Goal: Task Accomplishment & Management: Complete application form

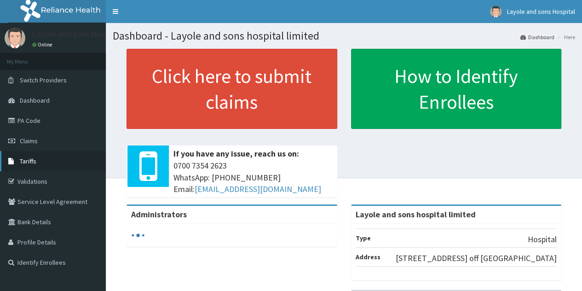
click at [36, 161] on link "Tariffs" at bounding box center [53, 161] width 106 height 20
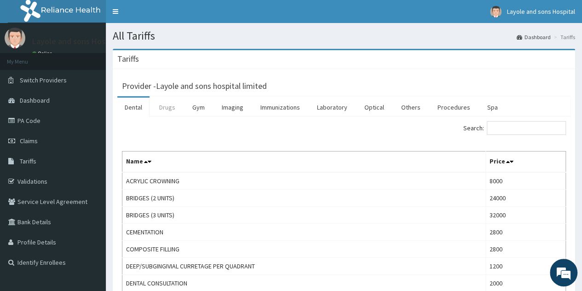
click at [171, 112] on link "Drugs" at bounding box center [167, 107] width 31 height 19
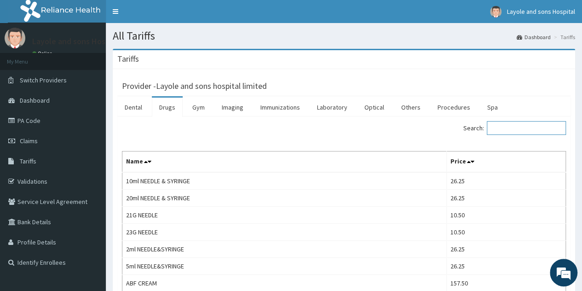
click at [535, 127] on input "Search:" at bounding box center [526, 128] width 79 height 14
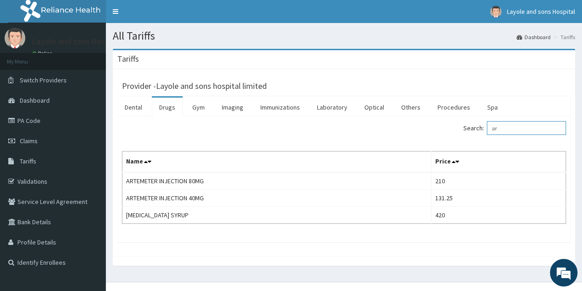
type input "a"
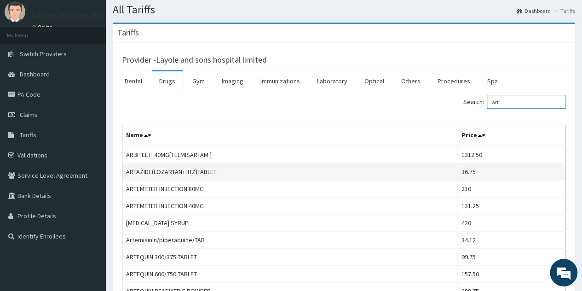
scroll to position [19, 0]
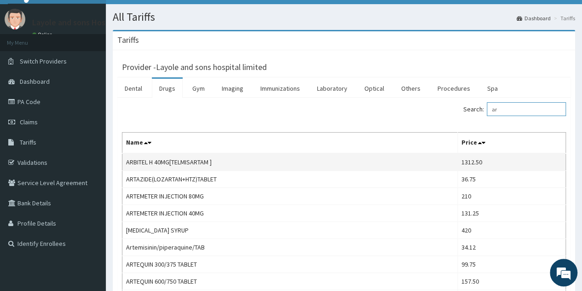
type input "a"
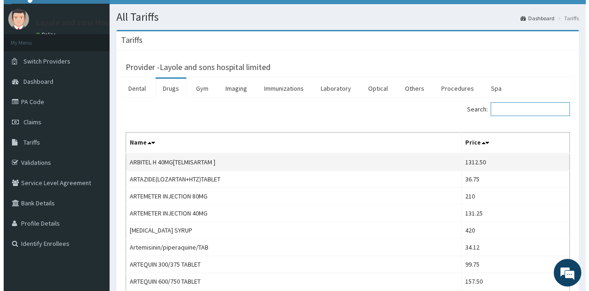
scroll to position [0, 0]
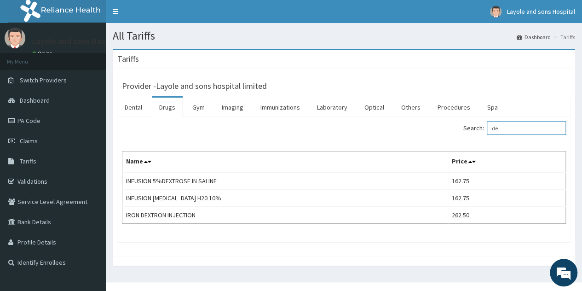
type input "d"
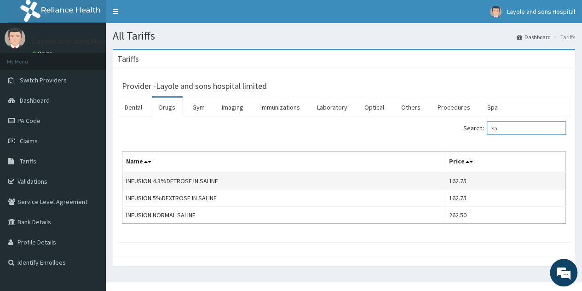
type input "s"
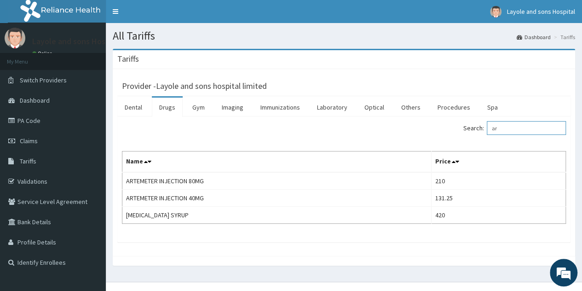
type input "a"
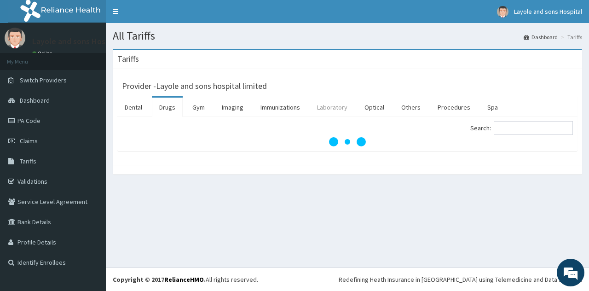
click at [331, 108] on link "Laboratory" at bounding box center [332, 107] width 45 height 19
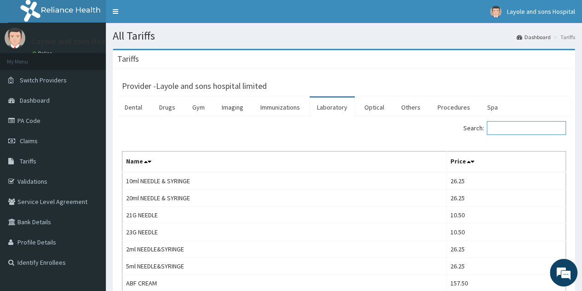
click at [525, 130] on input "Search:" at bounding box center [526, 128] width 79 height 14
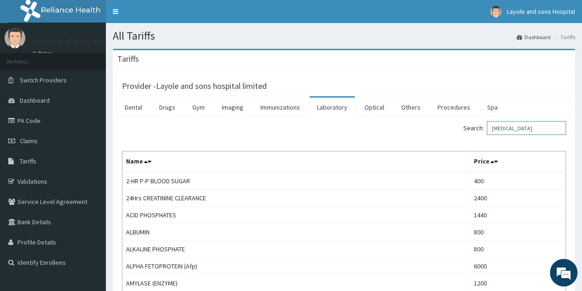
type input "malaria"
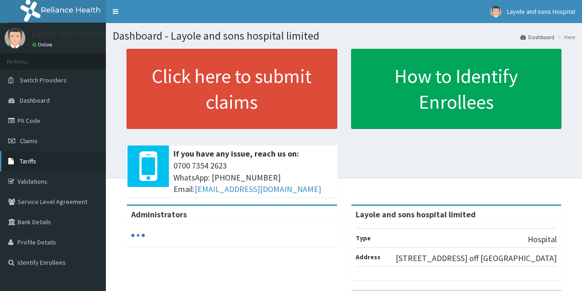
click at [33, 162] on span "Tariffs" at bounding box center [28, 161] width 17 height 8
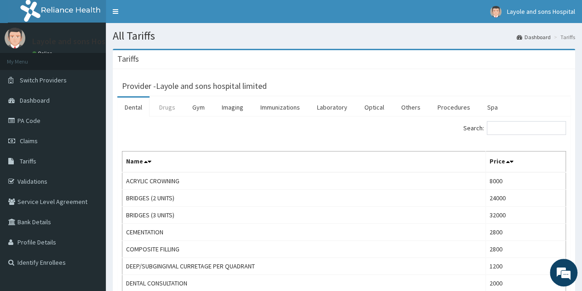
click at [160, 110] on link "Drugs" at bounding box center [167, 107] width 31 height 19
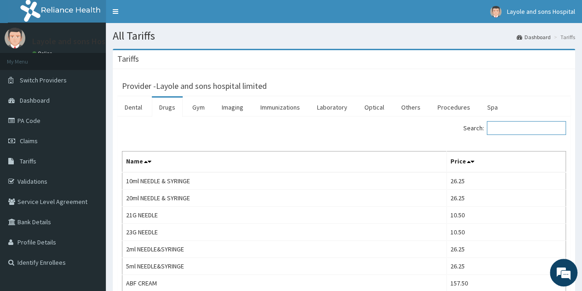
click at [518, 131] on input "Search:" at bounding box center [526, 128] width 79 height 14
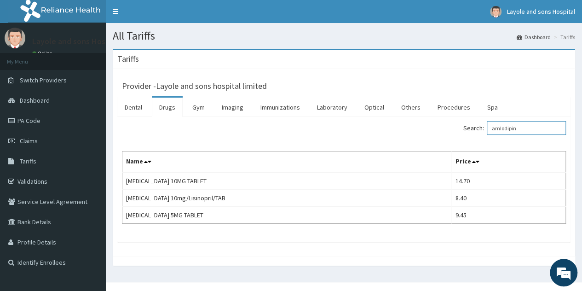
type input "amlodipin"
click at [167, 110] on link "Drugs" at bounding box center [167, 107] width 31 height 19
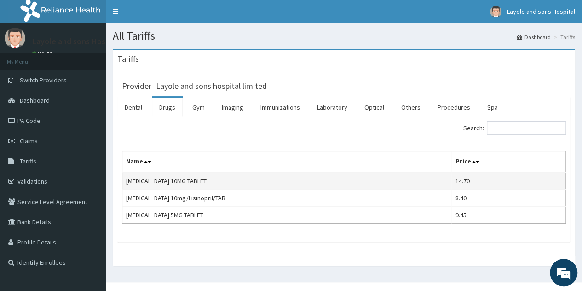
scroll to position [13, 0]
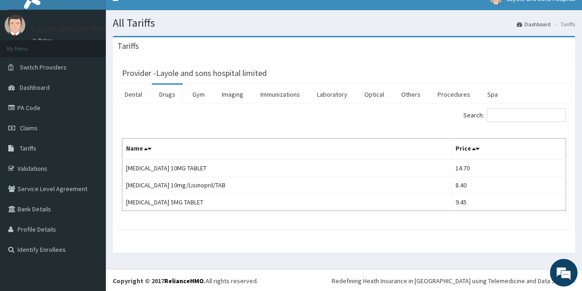
click at [406, 116] on div "Search:" at bounding box center [458, 116] width 215 height 16
click at [242, 239] on div "Provider - Layole and sons hospital limited Dental Drugs Gym Imaging Immunizati…" at bounding box center [344, 149] width 462 height 187
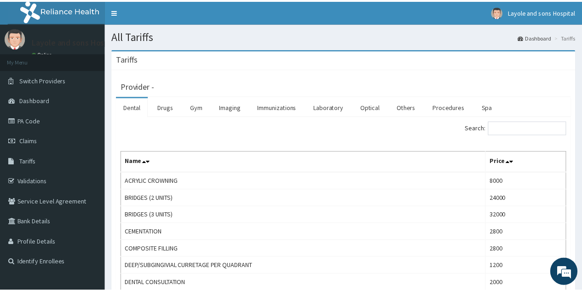
scroll to position [13, 0]
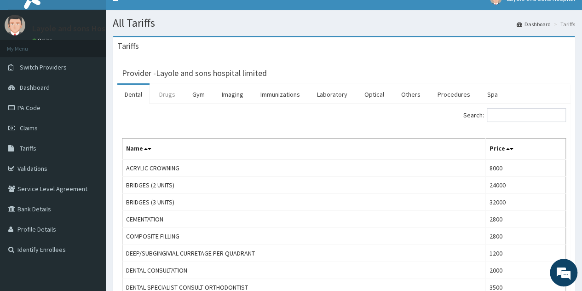
click at [171, 96] on link "Drugs" at bounding box center [167, 94] width 31 height 19
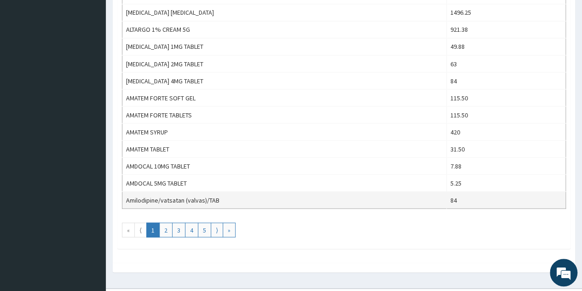
scroll to position [827, 0]
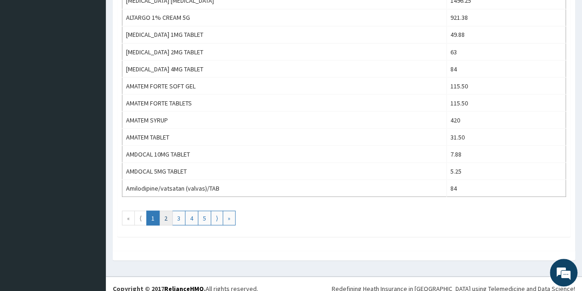
click at [163, 210] on link "2" at bounding box center [165, 217] width 13 height 15
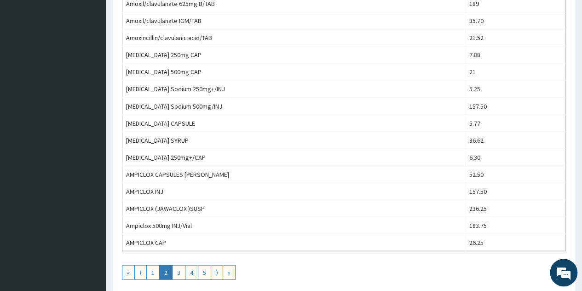
scroll to position [777, 0]
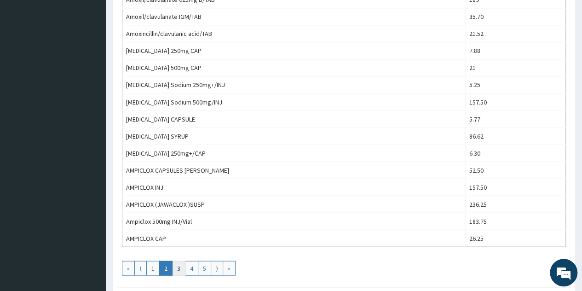
click at [175, 260] on link "3" at bounding box center [178, 267] width 13 height 15
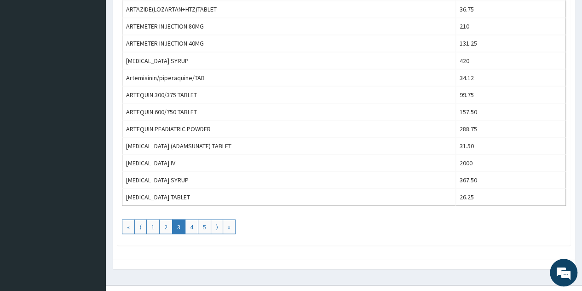
scroll to position [827, 0]
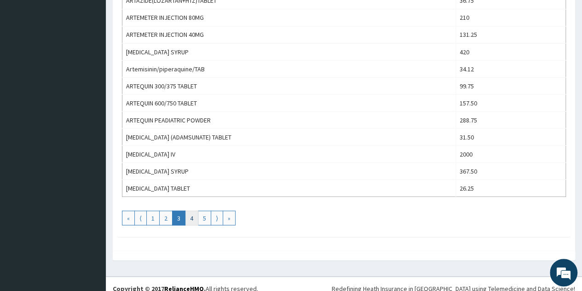
click at [189, 210] on link "4" at bounding box center [191, 217] width 13 height 15
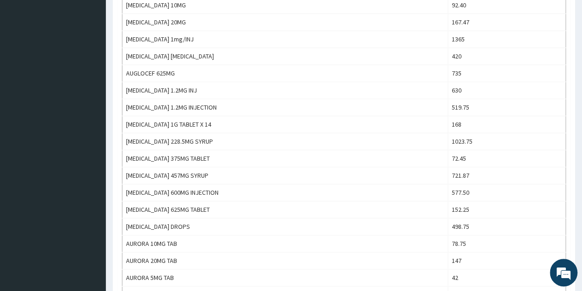
scroll to position [571, 0]
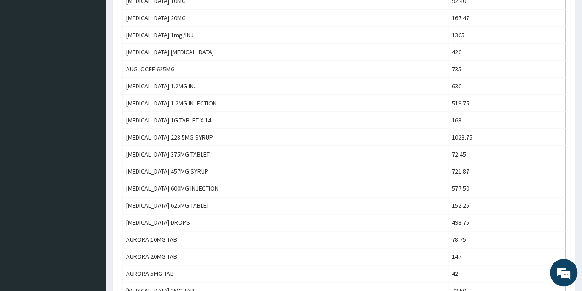
click at [224, 185] on td "AUGMENTIN 600MG INJECTION" at bounding box center [285, 188] width 326 height 17
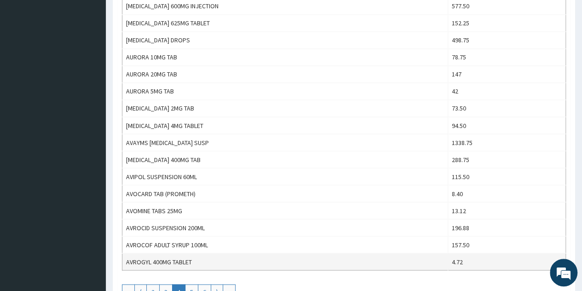
scroll to position [827, 0]
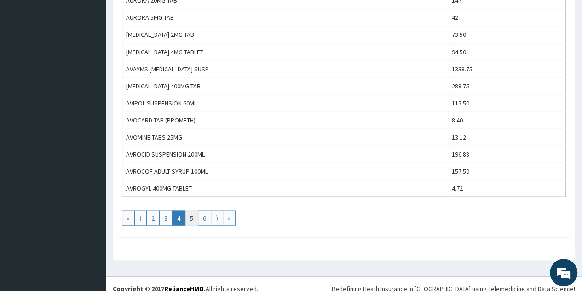
click at [187, 210] on link "5" at bounding box center [191, 217] width 13 height 15
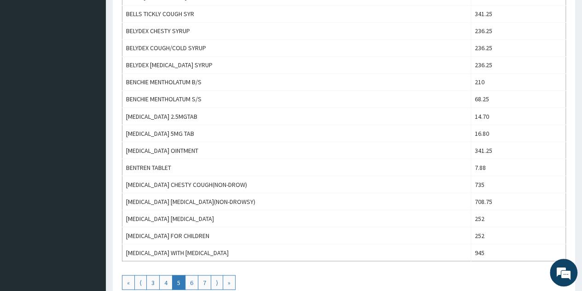
scroll to position [795, 0]
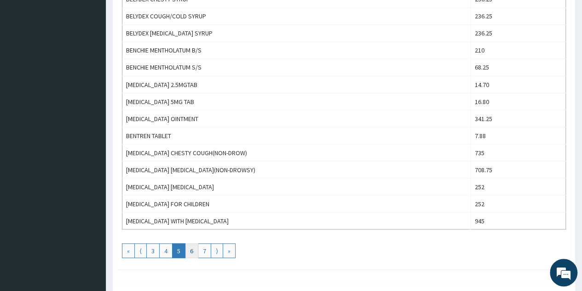
click at [187, 244] on link "6" at bounding box center [191, 250] width 13 height 15
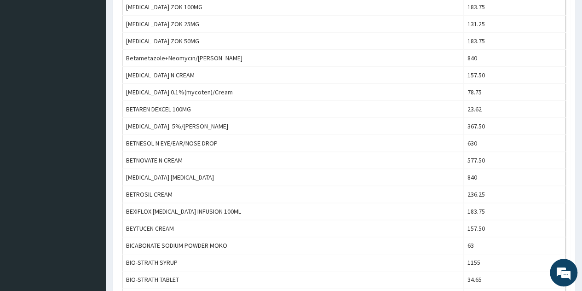
scroll to position [0, 0]
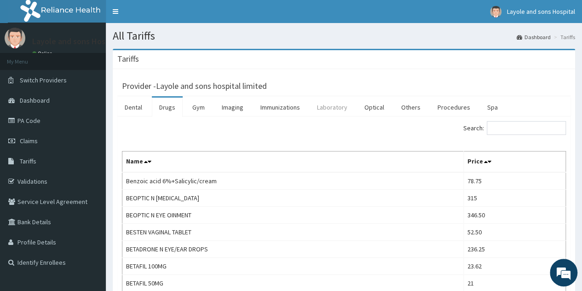
click at [324, 104] on link "Laboratory" at bounding box center [332, 107] width 45 height 19
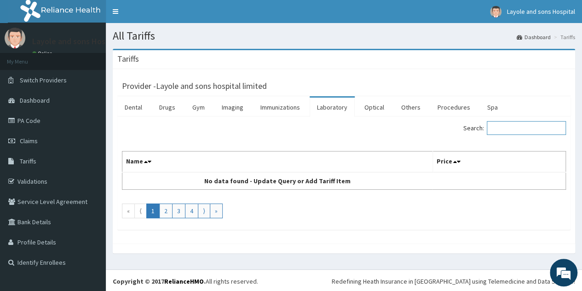
click at [510, 129] on input "Search:" at bounding box center [526, 128] width 79 height 14
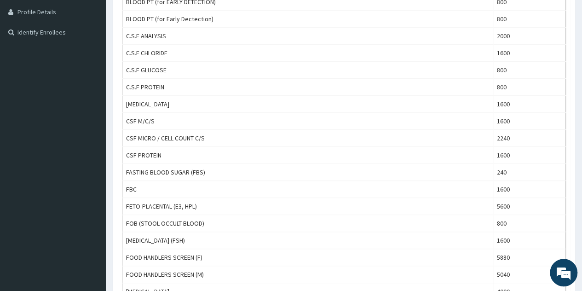
scroll to position [231, 0]
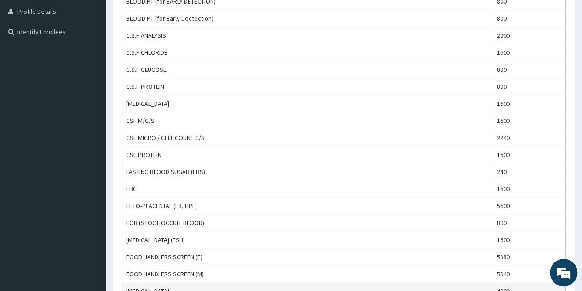
type input "fbc"
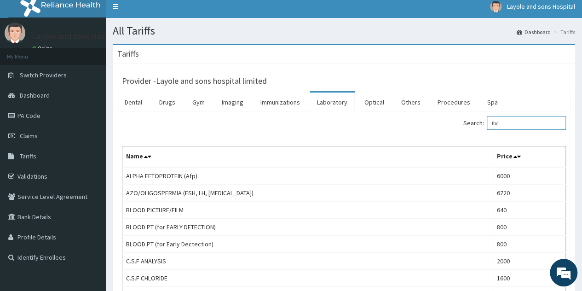
scroll to position [0, 0]
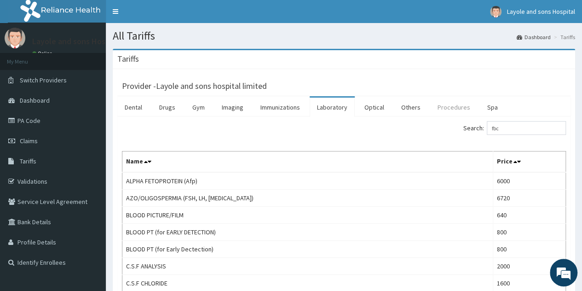
click at [452, 104] on link "Procedures" at bounding box center [453, 107] width 47 height 19
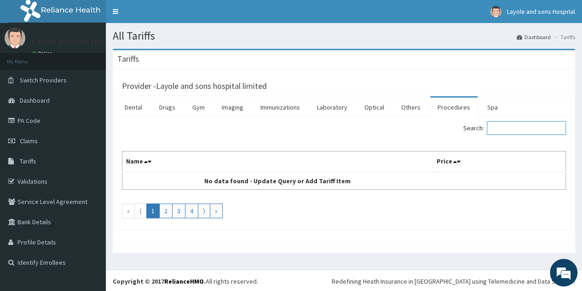
click at [524, 133] on input "Search:" at bounding box center [526, 128] width 79 height 14
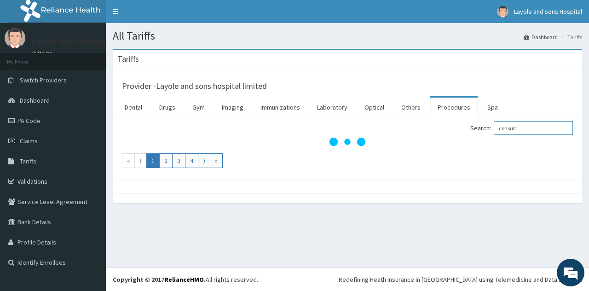
type input "consulta"
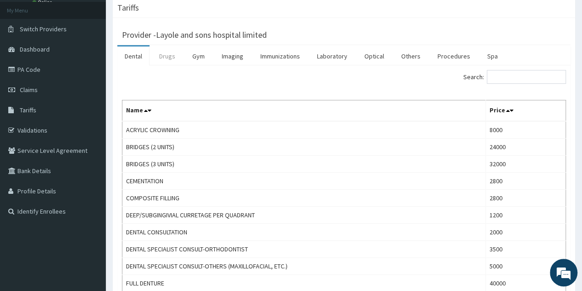
scroll to position [52, 0]
click at [164, 59] on link "Drugs" at bounding box center [167, 55] width 31 height 19
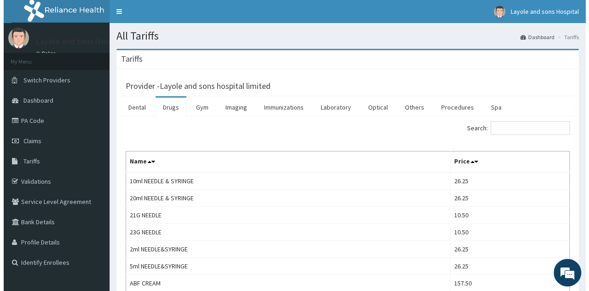
scroll to position [0, 0]
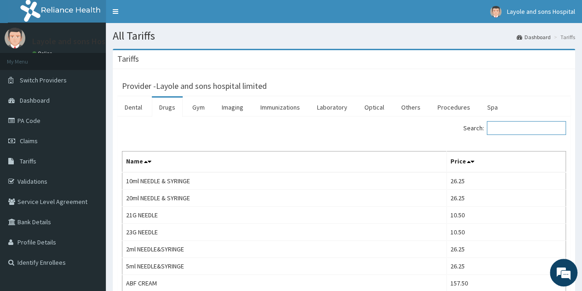
click at [516, 131] on input "Search:" at bounding box center [526, 128] width 79 height 14
type input "dextrose"
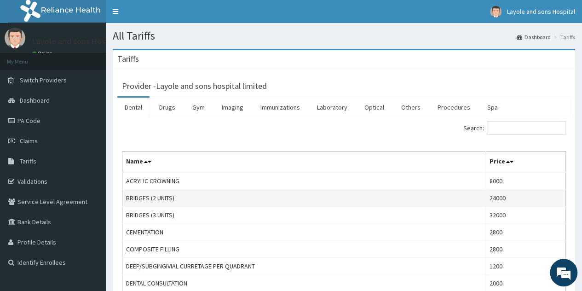
scroll to position [33, 0]
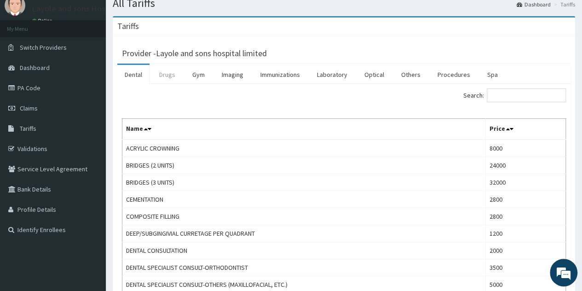
click at [157, 75] on link "Drugs" at bounding box center [167, 74] width 31 height 19
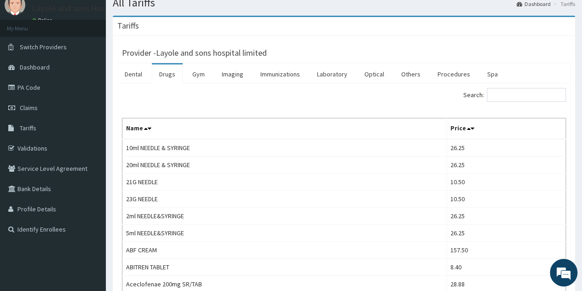
scroll to position [3, 0]
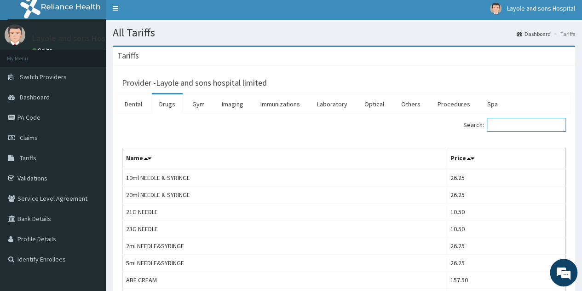
click at [501, 119] on input "Search:" at bounding box center [526, 125] width 79 height 14
type input "a"
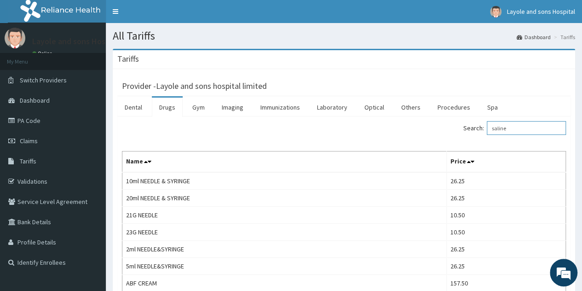
type input "saline"
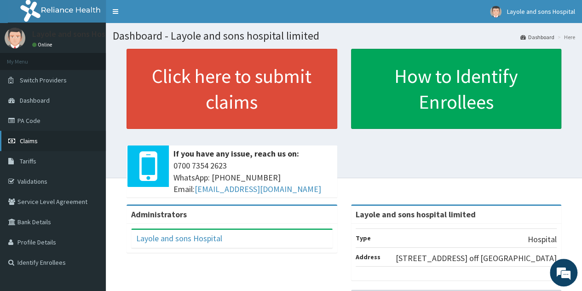
click at [31, 142] on span "Claims" at bounding box center [29, 141] width 18 height 8
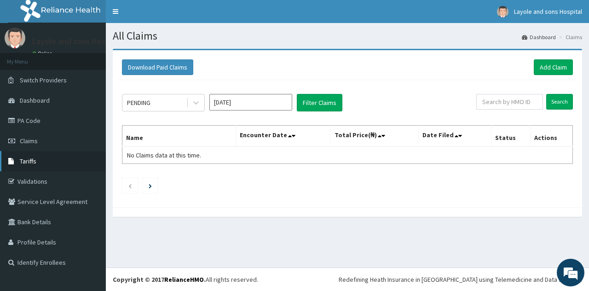
click at [33, 158] on span "Tariffs" at bounding box center [28, 161] width 17 height 8
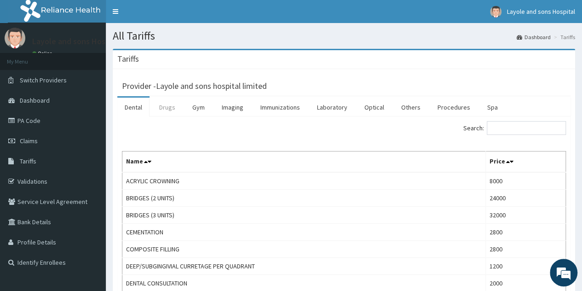
click at [179, 107] on link "Drugs" at bounding box center [167, 107] width 31 height 19
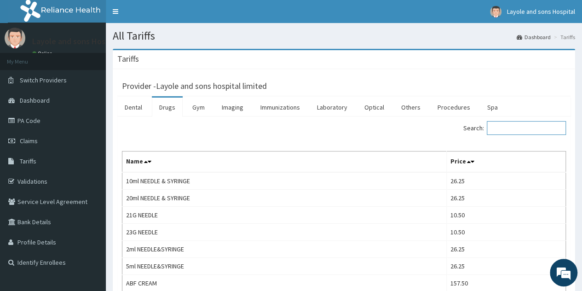
click at [525, 131] on input "Search:" at bounding box center [526, 128] width 79 height 14
type input "d"
type input "saline"
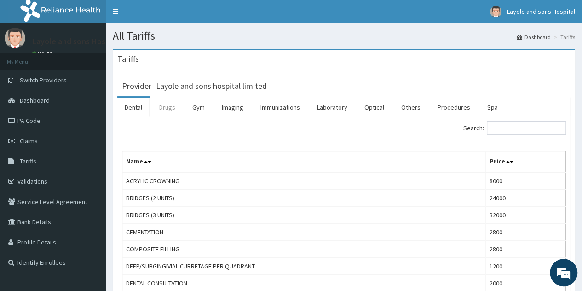
click at [168, 106] on link "Drugs" at bounding box center [167, 107] width 31 height 19
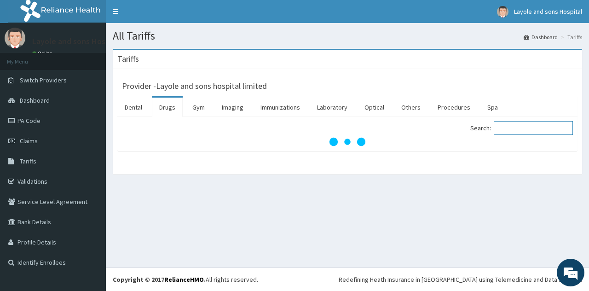
click at [520, 127] on input "Search:" at bounding box center [533, 128] width 79 height 14
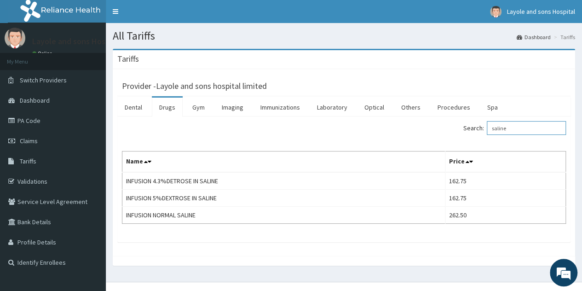
type input "saline"
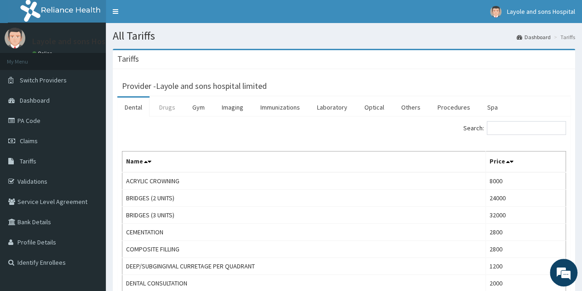
click at [173, 111] on link "Drugs" at bounding box center [167, 107] width 31 height 19
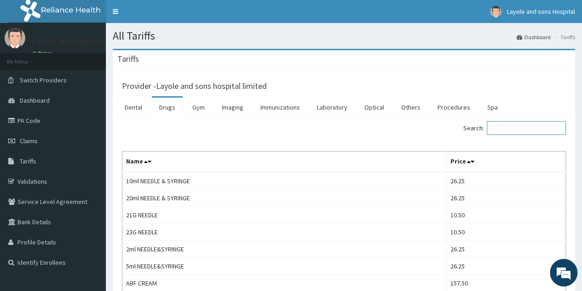
click at [512, 129] on input "Search:" at bounding box center [526, 128] width 79 height 14
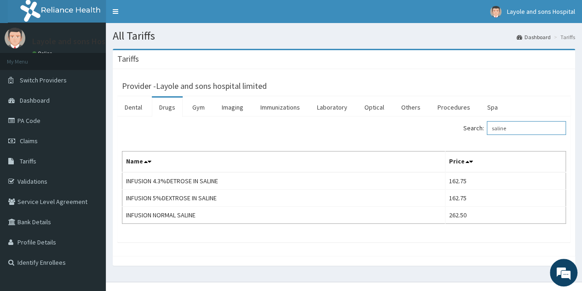
type input "saline"
click at [29, 137] on span "Claims" at bounding box center [29, 141] width 18 height 8
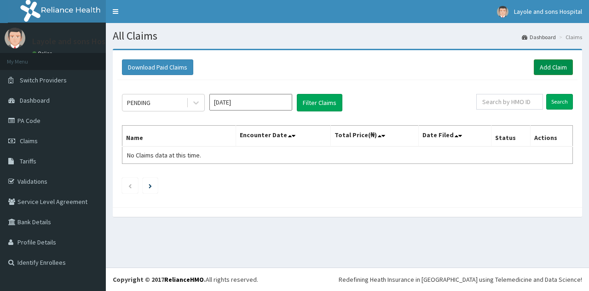
click at [570, 69] on link "Add Claim" at bounding box center [553, 67] width 39 height 16
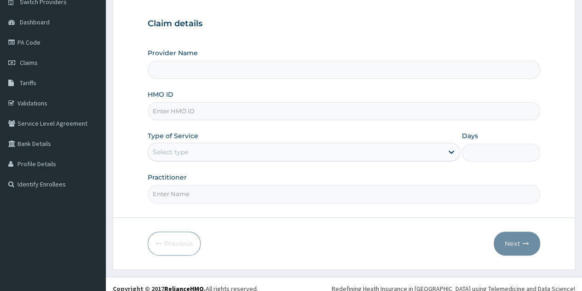
click at [283, 113] on input "HMO ID" at bounding box center [344, 111] width 392 height 18
type input "FLE/10188/A"
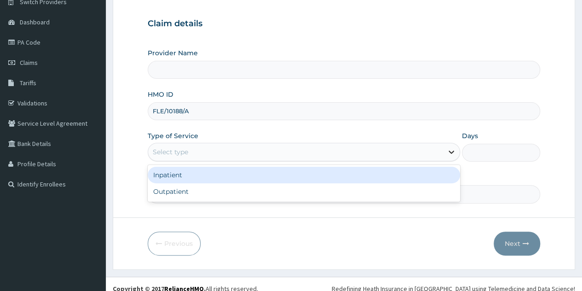
click at [447, 149] on icon at bounding box center [451, 151] width 9 height 9
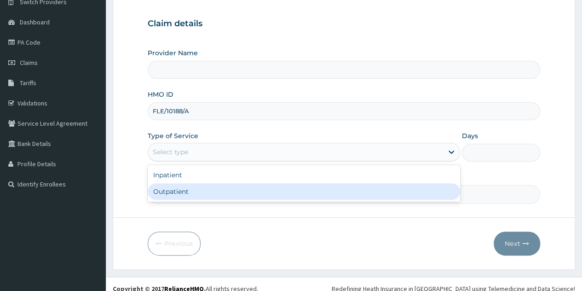
click at [179, 190] on div "Outpatient" at bounding box center [304, 191] width 312 height 17
type input "1"
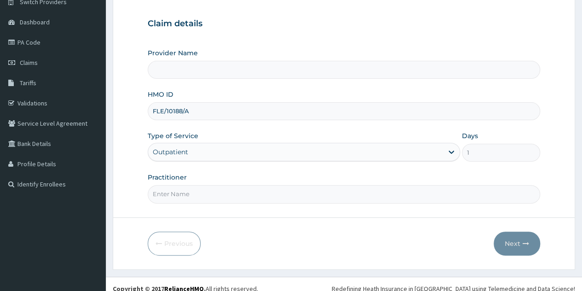
click at [248, 183] on div "Practitioner" at bounding box center [344, 188] width 392 height 30
type input "Layole and sons hospital limited"
click at [230, 190] on input "Practitioner" at bounding box center [344, 194] width 392 height 18
type input "[PERSON_NAME]"
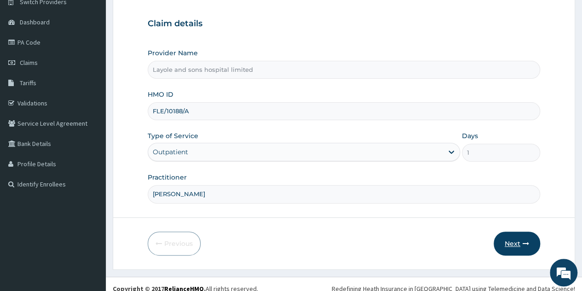
click at [512, 239] on button "Next" at bounding box center [517, 243] width 46 height 24
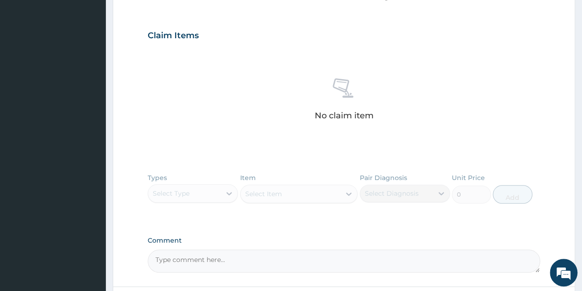
scroll to position [369, 0]
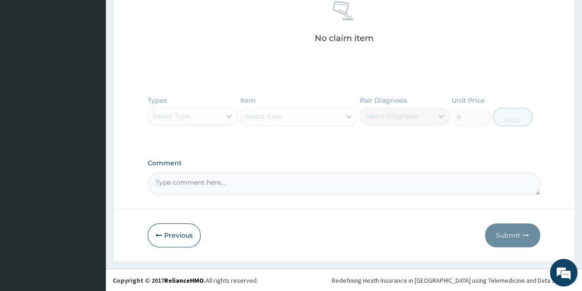
click at [216, 115] on div "Types Select Type Item Select Item Pair Diagnosis Select Diagnosis Unit Price 0…" at bounding box center [344, 117] width 392 height 53
click at [331, 119] on div "Types Select Type Item Select Item Pair Diagnosis Select Diagnosis Unit Price 0…" at bounding box center [344, 117] width 392 height 53
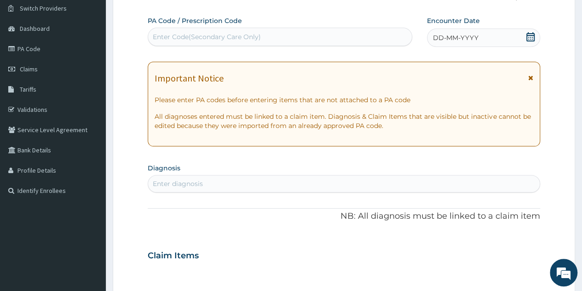
scroll to position [92, 0]
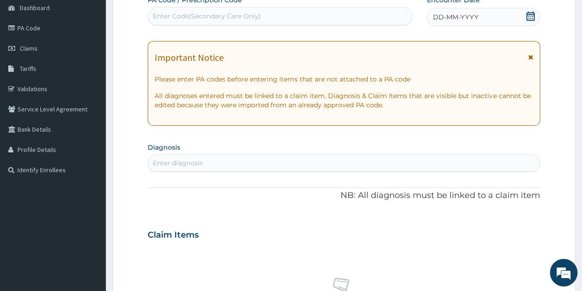
click at [469, 11] on div "DD-MM-YYYY" at bounding box center [483, 17] width 113 height 18
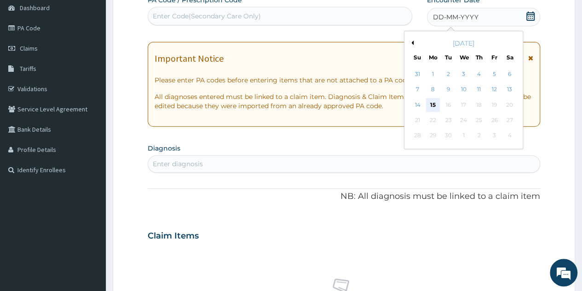
click at [432, 104] on div "15" at bounding box center [433, 105] width 14 height 14
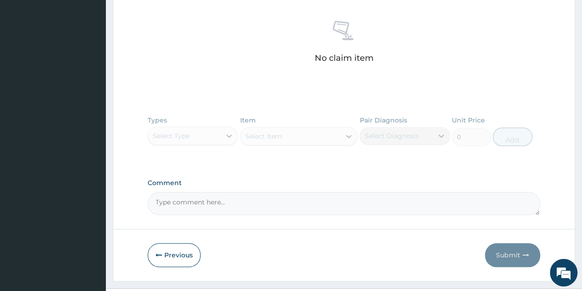
scroll to position [357, 0]
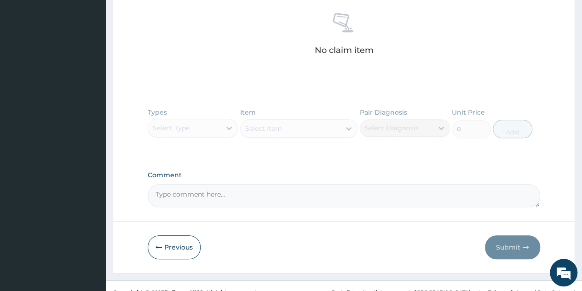
click at [228, 128] on div "Types Select Type Item Select Item Pair Diagnosis Select Diagnosis Unit Price 0…" at bounding box center [344, 129] width 392 height 53
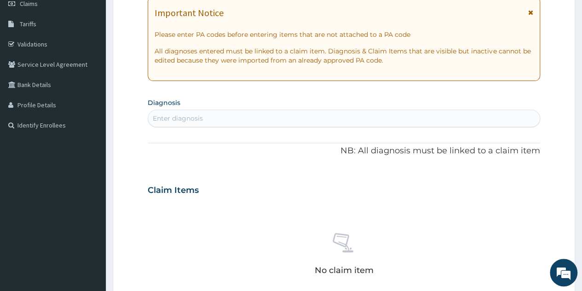
scroll to position [136, 0]
click at [194, 114] on div "Enter diagnosis" at bounding box center [344, 119] width 392 height 15
type input "[MEDICAL_DATA]"
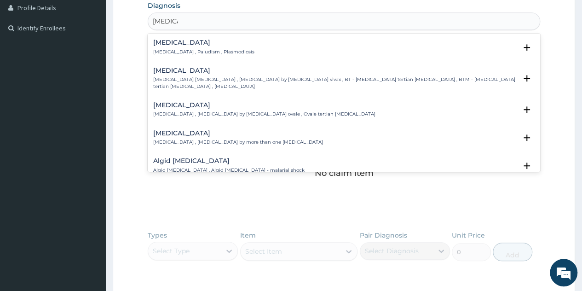
scroll to position [231, 0]
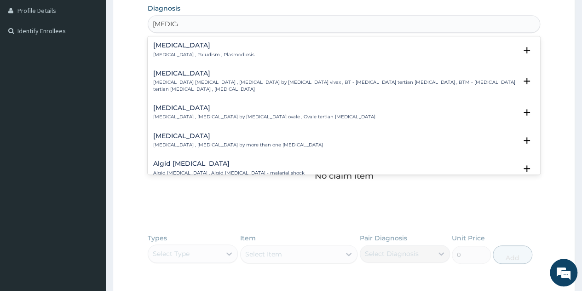
click at [207, 55] on p "Malaria , Paludism , Plasmodiosis" at bounding box center [203, 55] width 101 height 6
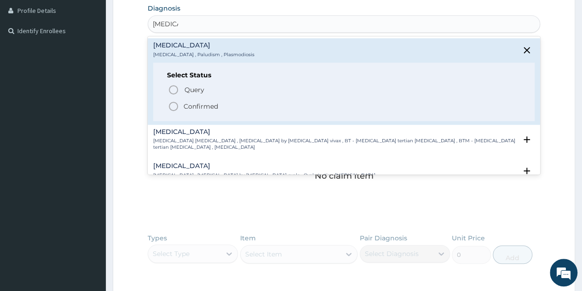
click at [197, 101] on span "Confirmed" at bounding box center [344, 106] width 353 height 11
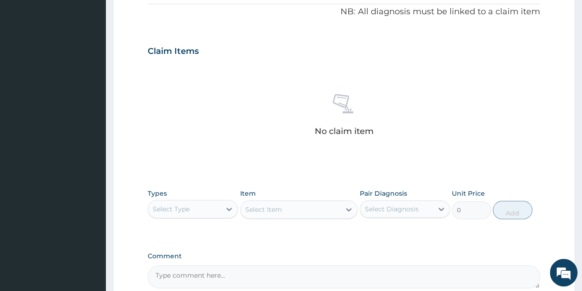
scroll to position [324, 0]
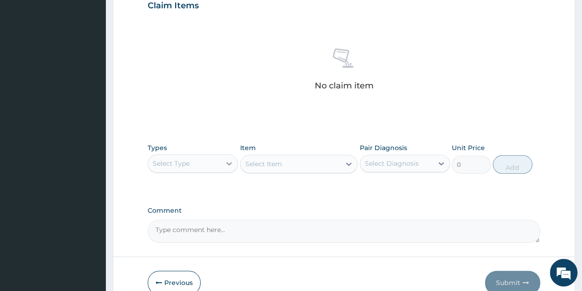
click at [222, 158] on div at bounding box center [229, 163] width 17 height 17
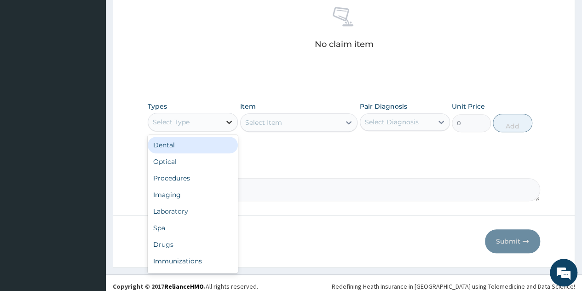
scroll to position [371, 0]
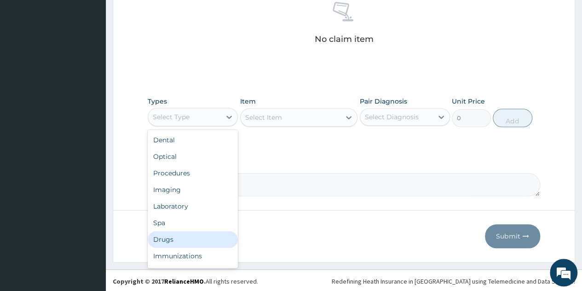
click at [174, 237] on div "Drugs" at bounding box center [193, 239] width 90 height 17
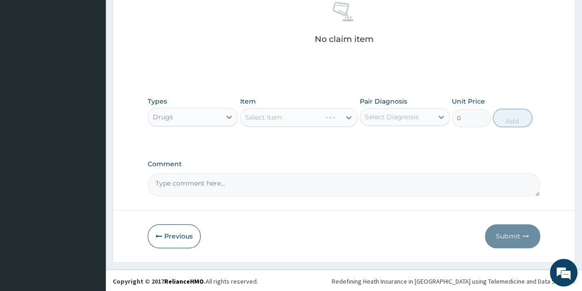
click at [322, 113] on div "Select Item" at bounding box center [299, 117] width 118 height 18
click at [341, 115] on div "Select Item" at bounding box center [299, 117] width 118 height 18
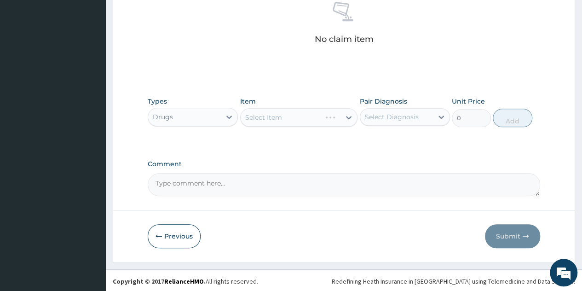
click at [349, 118] on div "Select Item" at bounding box center [299, 117] width 118 height 18
click at [336, 118] on div "Select Item" at bounding box center [299, 117] width 118 height 18
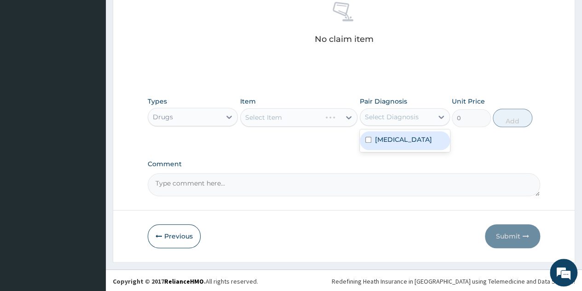
click at [406, 119] on div "Select Diagnosis" at bounding box center [392, 116] width 54 height 9
click at [392, 140] on label "Malaria" at bounding box center [403, 139] width 57 height 9
checkbox input "true"
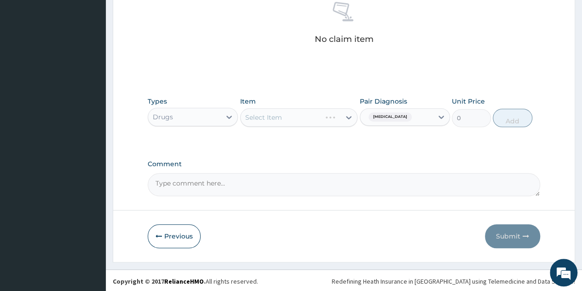
click at [287, 167] on div "Comment" at bounding box center [344, 178] width 392 height 36
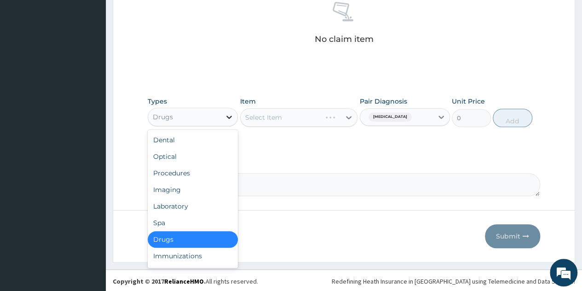
click at [225, 119] on icon at bounding box center [229, 116] width 9 height 9
click at [184, 166] on div "Procedures" at bounding box center [193, 173] width 90 height 17
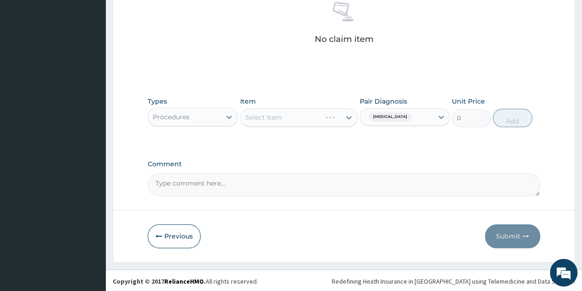
click at [350, 118] on div "Select Item" at bounding box center [299, 117] width 118 height 18
click at [340, 130] on div "Types Procedures Item Select Item Pair Diagnosis Malaria Unit Price 0 Add" at bounding box center [344, 112] width 392 height 40
click at [351, 115] on div "Select Item" at bounding box center [299, 117] width 118 height 18
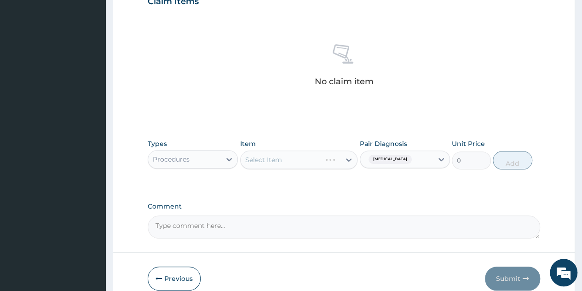
scroll to position [339, 0]
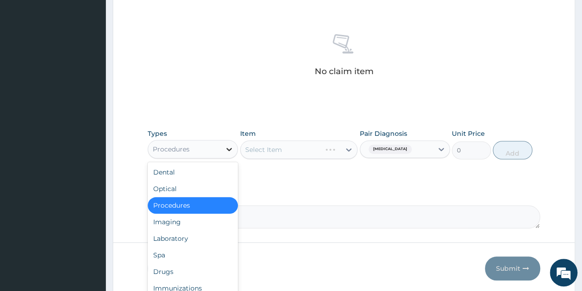
click at [227, 150] on icon at bounding box center [229, 148] width 9 height 9
click at [163, 269] on div "Drugs" at bounding box center [193, 271] width 90 height 17
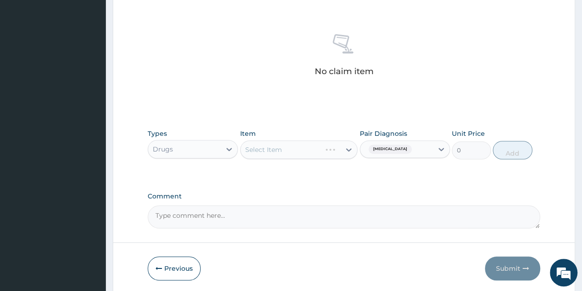
click at [348, 146] on div "Select Item" at bounding box center [299, 149] width 118 height 18
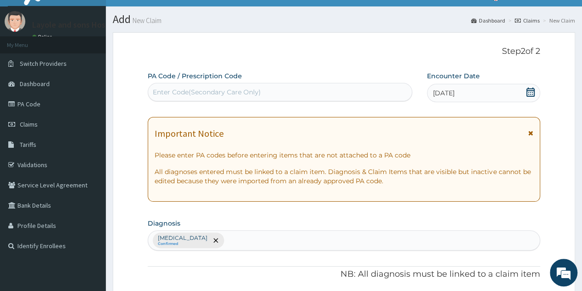
scroll to position [6, 0]
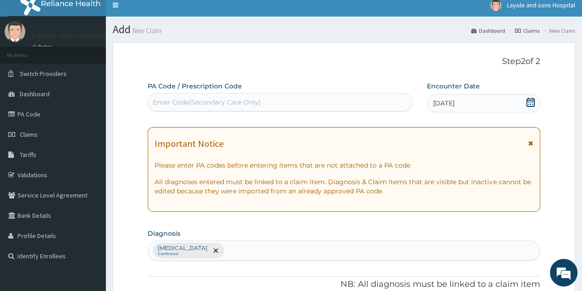
click at [332, 104] on div "Enter Code(Secondary Care Only)" at bounding box center [279, 102] width 263 height 15
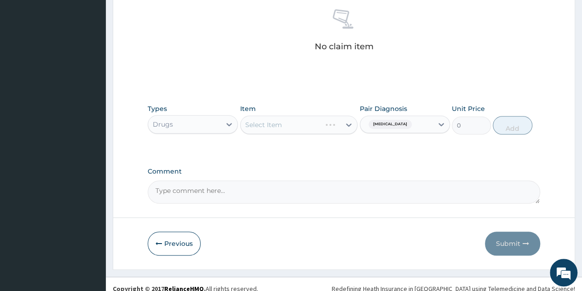
scroll to position [363, 0]
click at [340, 126] on div "Select Item" at bounding box center [299, 125] width 118 height 18
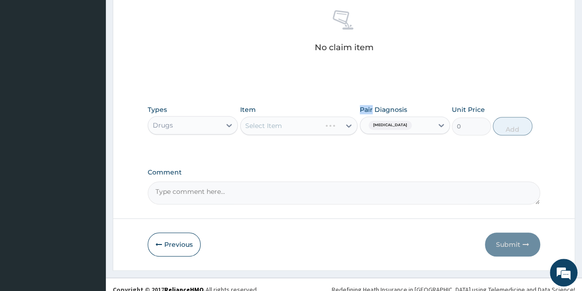
click at [340, 126] on div "Select Item" at bounding box center [299, 125] width 118 height 18
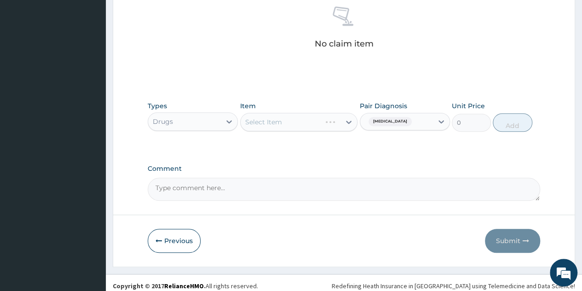
scroll to position [371, 0]
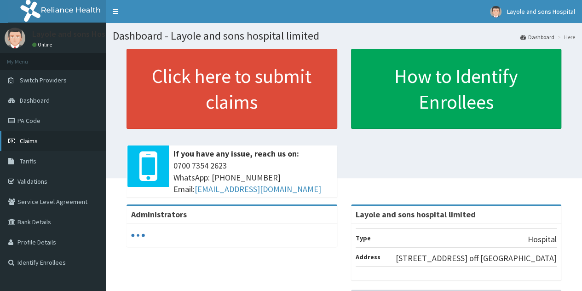
click at [23, 135] on link "Claims" at bounding box center [53, 141] width 106 height 20
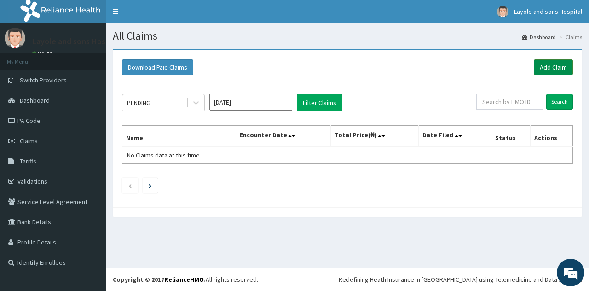
click at [561, 70] on link "Add Claim" at bounding box center [553, 67] width 39 height 16
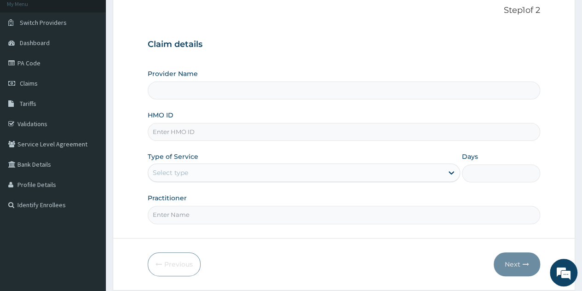
scroll to position [58, 0]
click at [265, 131] on input "HMO ID" at bounding box center [344, 131] width 392 height 18
type input "Layole and sons hospital limited"
click at [291, 124] on input "FLE/10188/A" at bounding box center [344, 131] width 392 height 18
type input "F"
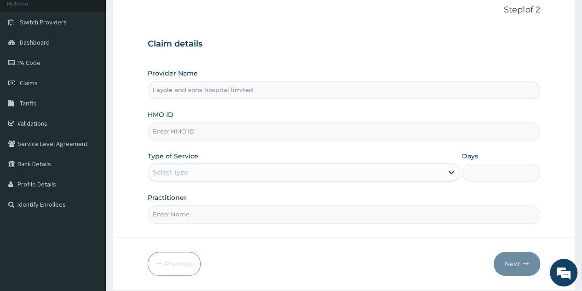
click at [227, 135] on input "HMO ID" at bounding box center [344, 131] width 392 height 18
type input "Ppy/10497/A"
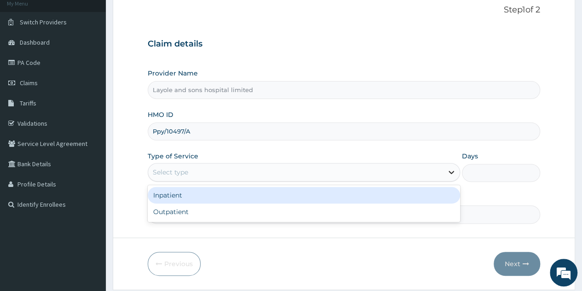
click at [450, 166] on div at bounding box center [451, 172] width 17 height 17
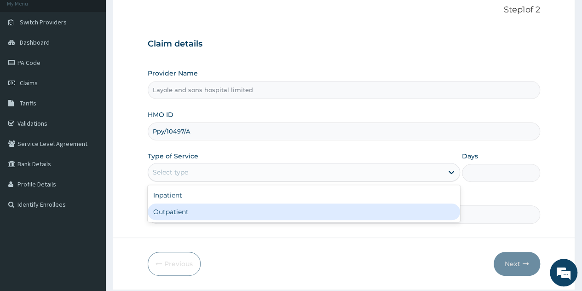
click at [214, 212] on div "Outpatient" at bounding box center [304, 211] width 312 height 17
type input "1"
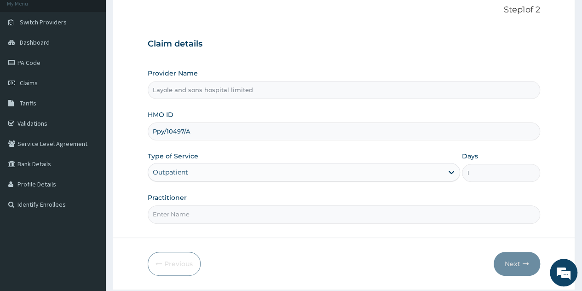
click at [176, 208] on input "Practitioner" at bounding box center [344, 214] width 392 height 18
type input "Dr Toby"
click at [513, 260] on button "Next" at bounding box center [517, 264] width 46 height 24
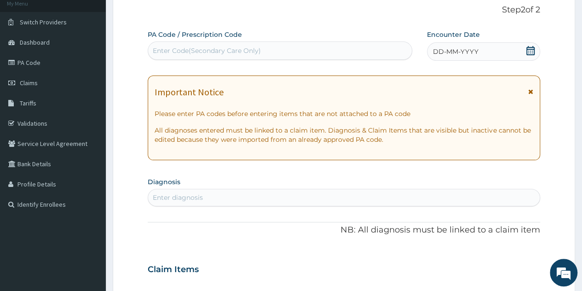
click at [535, 47] on icon at bounding box center [530, 50] width 9 height 9
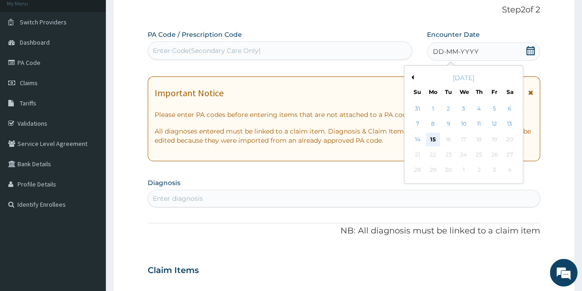
click at [433, 138] on div "15" at bounding box center [433, 140] width 14 height 14
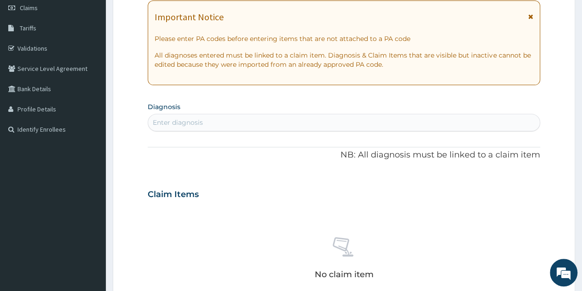
scroll to position [142, 0]
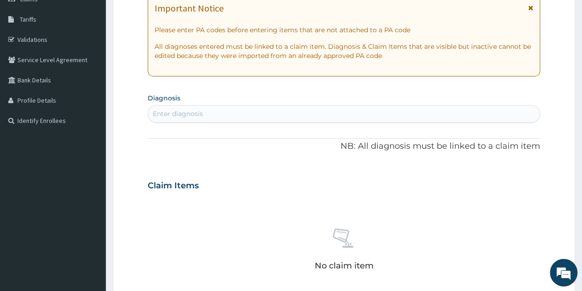
click at [294, 115] on div "Enter diagnosis" at bounding box center [344, 113] width 392 height 15
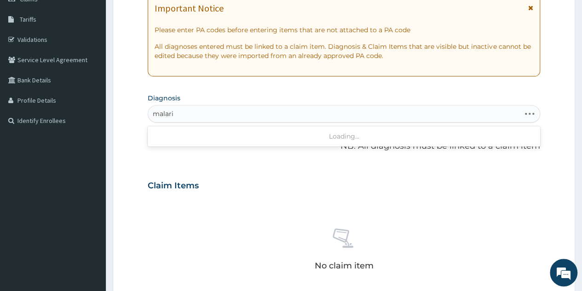
type input "malaria"
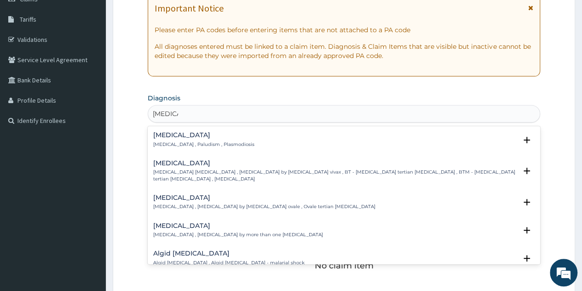
click at [193, 142] on p "Malaria , Paludism , Plasmodiosis" at bounding box center [203, 144] width 101 height 6
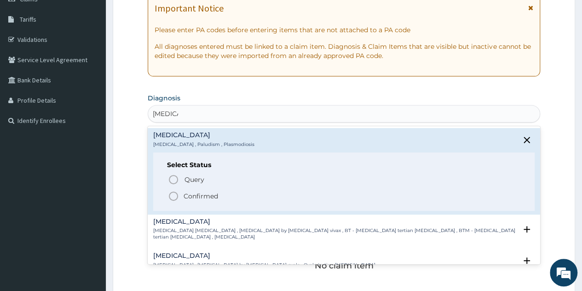
click at [206, 191] on p "Confirmed" at bounding box center [201, 195] width 35 height 9
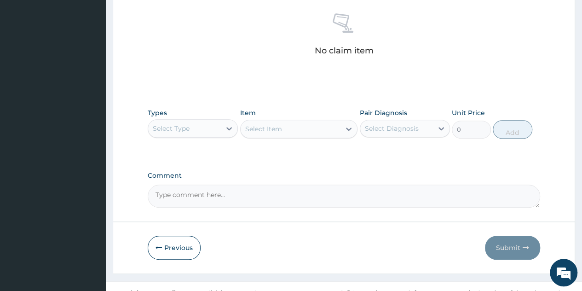
scroll to position [371, 0]
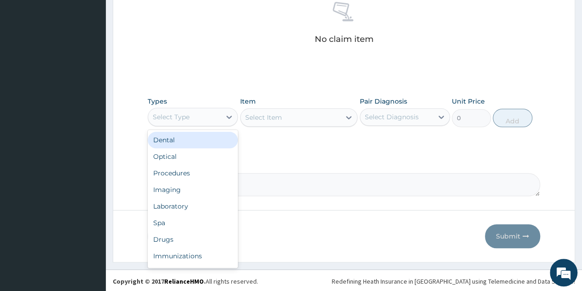
click at [217, 110] on div "Select Type" at bounding box center [184, 117] width 73 height 15
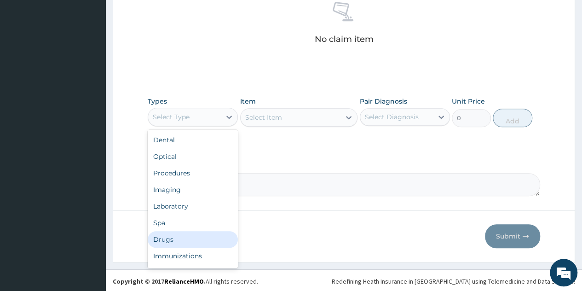
click at [171, 234] on div "Drugs" at bounding box center [193, 239] width 90 height 17
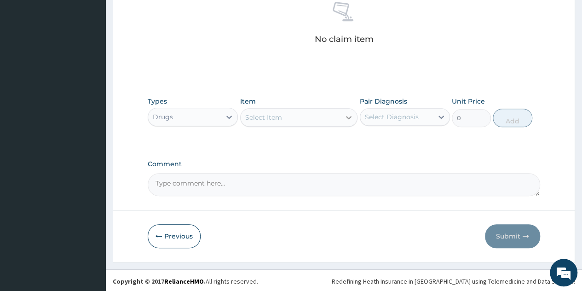
click at [342, 117] on div at bounding box center [348, 117] width 17 height 17
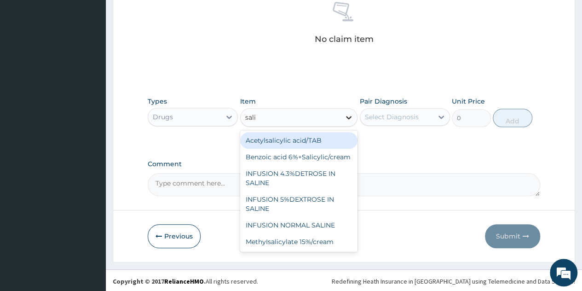
type input "salin"
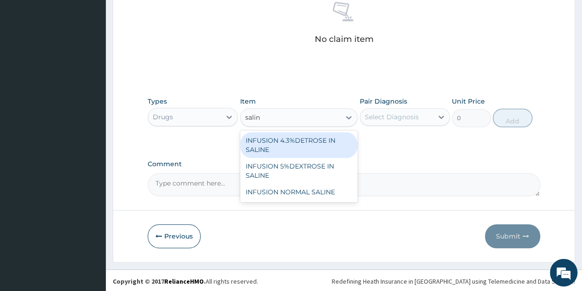
click at [297, 146] on div "INFUSION 4.3%DETROSE IN SALINE" at bounding box center [299, 145] width 118 height 26
type input "162.75"
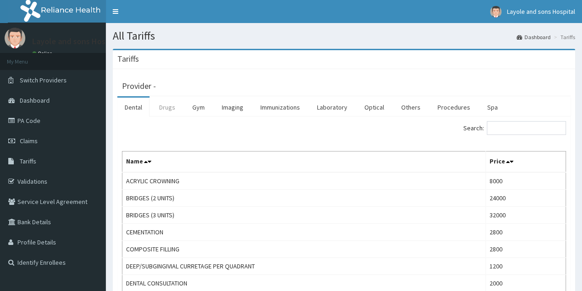
click at [174, 114] on link "Drugs" at bounding box center [167, 107] width 31 height 19
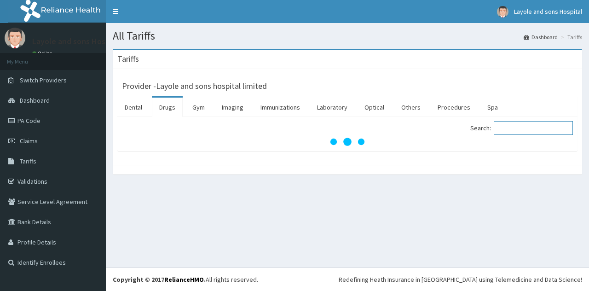
click at [522, 130] on input "Search:" at bounding box center [533, 128] width 79 height 14
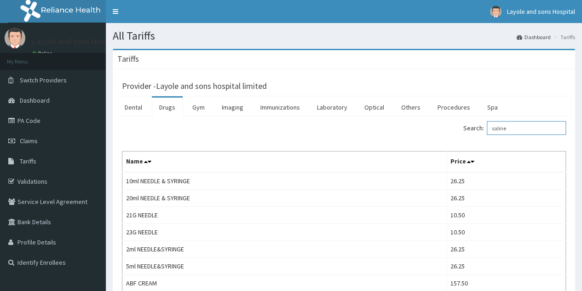
type input "saline"
